Goal: Navigation & Orientation: Understand site structure

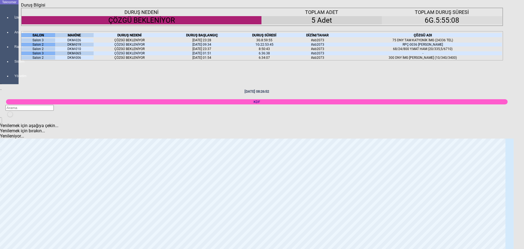
click at [81, 37] on icon at bounding box center [81, 35] width 0 height 4
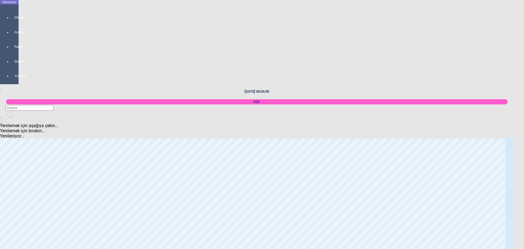
click at [0, 153] on body "Teknomer İzleme Analiz Rapor Sistem Yönetim [DATE] 08:26:55 KDF Yenilemek için …" at bounding box center [262, 124] width 524 height 249
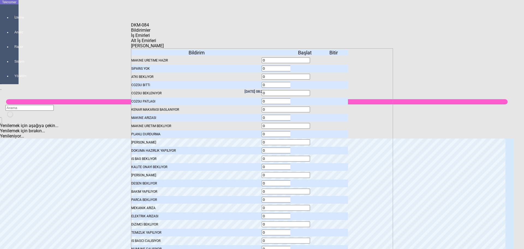
click at [305, 91] on icon at bounding box center [305, 93] width 0 height 4
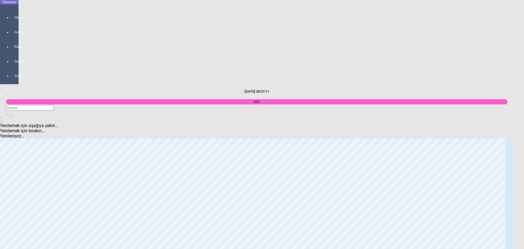
scroll to position [273, 0]
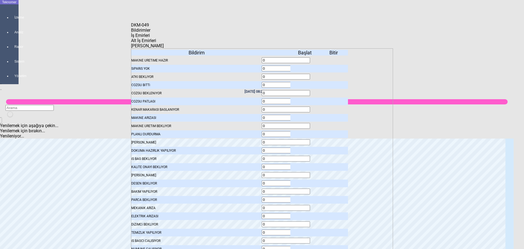
click at [305, 91] on icon at bounding box center [305, 93] width 0 height 4
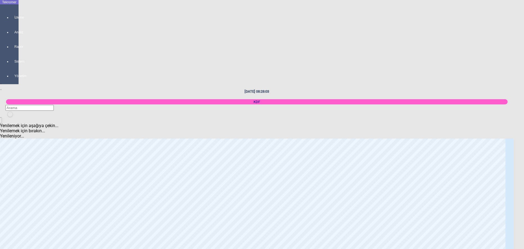
scroll to position [737, 0]
click at [0, 201] on body "Teknomer İzleme Analiz Rapor Sistem Yönetim [DATE] 08:28:11 KDF Yenilemek için …" at bounding box center [262, 124] width 524 height 249
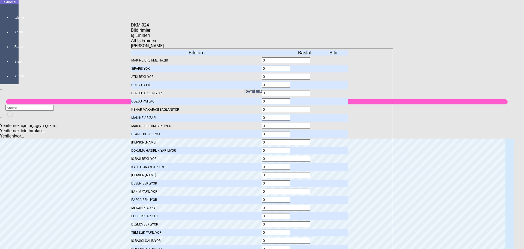
click at [150, 38] on span "İş Emirleri" at bounding box center [140, 35] width 19 height 5
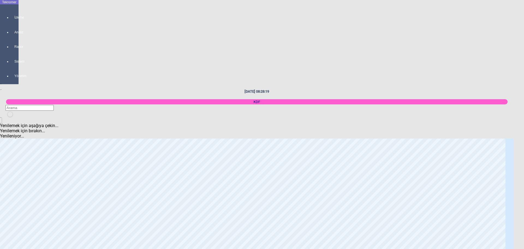
scroll to position [981, 0]
drag, startPoint x: 1, startPoint y: 177, endPoint x: 15, endPoint y: 177, distance: 13.6
click at [2, 177] on body "Teknomer İzleme Analiz Rapor Sistem Yönetim [DATE] 08:28:36 KDF Yenilemek için …" at bounding box center [262, 124] width 524 height 249
drag, startPoint x: 0, startPoint y: 190, endPoint x: 16, endPoint y: 191, distance: 15.6
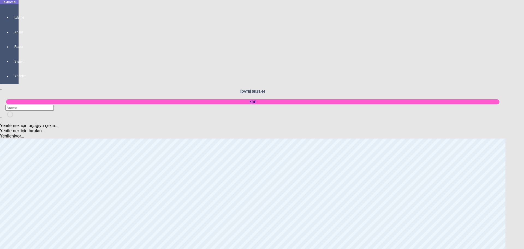
click at [0, 190] on body "Teknomer İzleme Analiz Rapor Sistem Yönetim [DATE] 08:31:44 KDF Yenilemek için …" at bounding box center [262, 124] width 524 height 249
click at [2, 133] on body "Teknomer İzleme Analiz Rapor Sistem Yönetim [DATE] 09:06:57 KDF Yenilemek için …" at bounding box center [262, 124] width 524 height 249
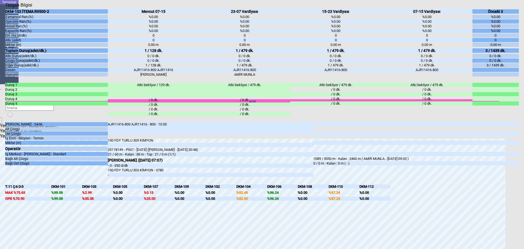
drag, startPoint x: 0, startPoint y: 132, endPoint x: 14, endPoint y: 117, distance: 20.9
click at [1, 132] on body "Teknomer İzleme Analiz Rapor Sistem Yönetim [DATE] 09:07:47 KDF Yenilemek için …" at bounding box center [262, 124] width 524 height 249
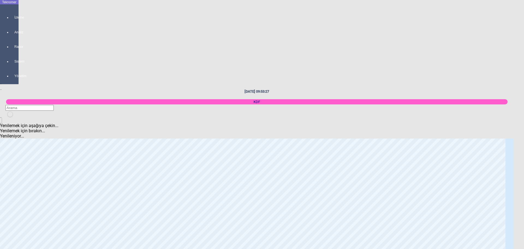
scroll to position [244, 0]
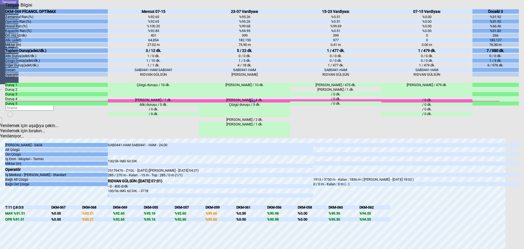
click at [0, 148] on body "Teknomer İzleme Analiz Rapor Sistem Yönetim [DATE] 09:53:29 KDF Yenilemek için …" at bounding box center [262, 124] width 524 height 249
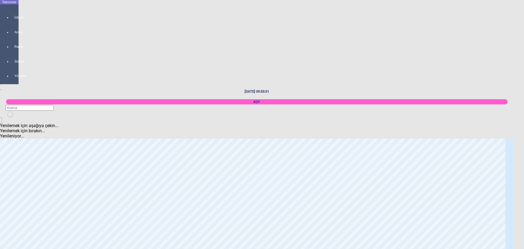
click at [2, 147] on body "Teknomer İzleme Analiz Rapor Sistem Yönetim [DATE] 09:53:31 KDF Yenilemek için …" at bounding box center [262, 124] width 524 height 249
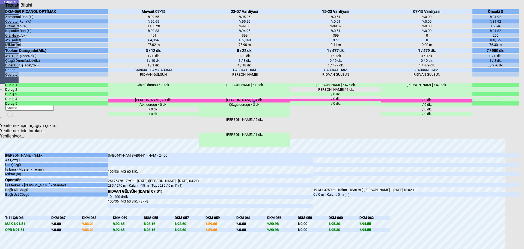
click at [4, 152] on body "Teknomer İzleme Analiz Rapor Sistem Yönetim [DATE] 09:53:34 KDF Yenilemek için …" at bounding box center [262, 124] width 524 height 249
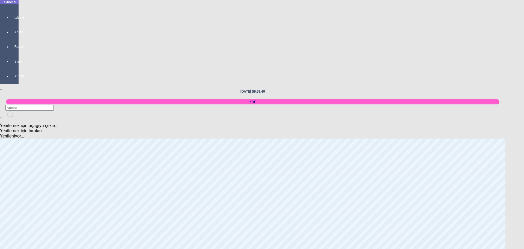
click at [2, 201] on body "Teknomer İzleme Analiz Rapor Sistem Yönetim [DATE] 09:53:49 KDF Yenilemek için …" at bounding box center [262, 124] width 524 height 249
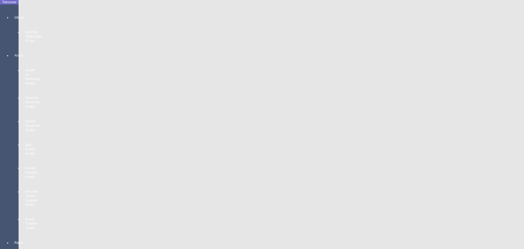
scroll to position [53, 0]
click at [3, 136] on body "Teknomer İzleme MAKİNE YERLEŞİM PLANI Analiz Üretim ve Randıman Analizi Persone…" at bounding box center [262, 124] width 524 height 249
